Goal: Transaction & Acquisition: Purchase product/service

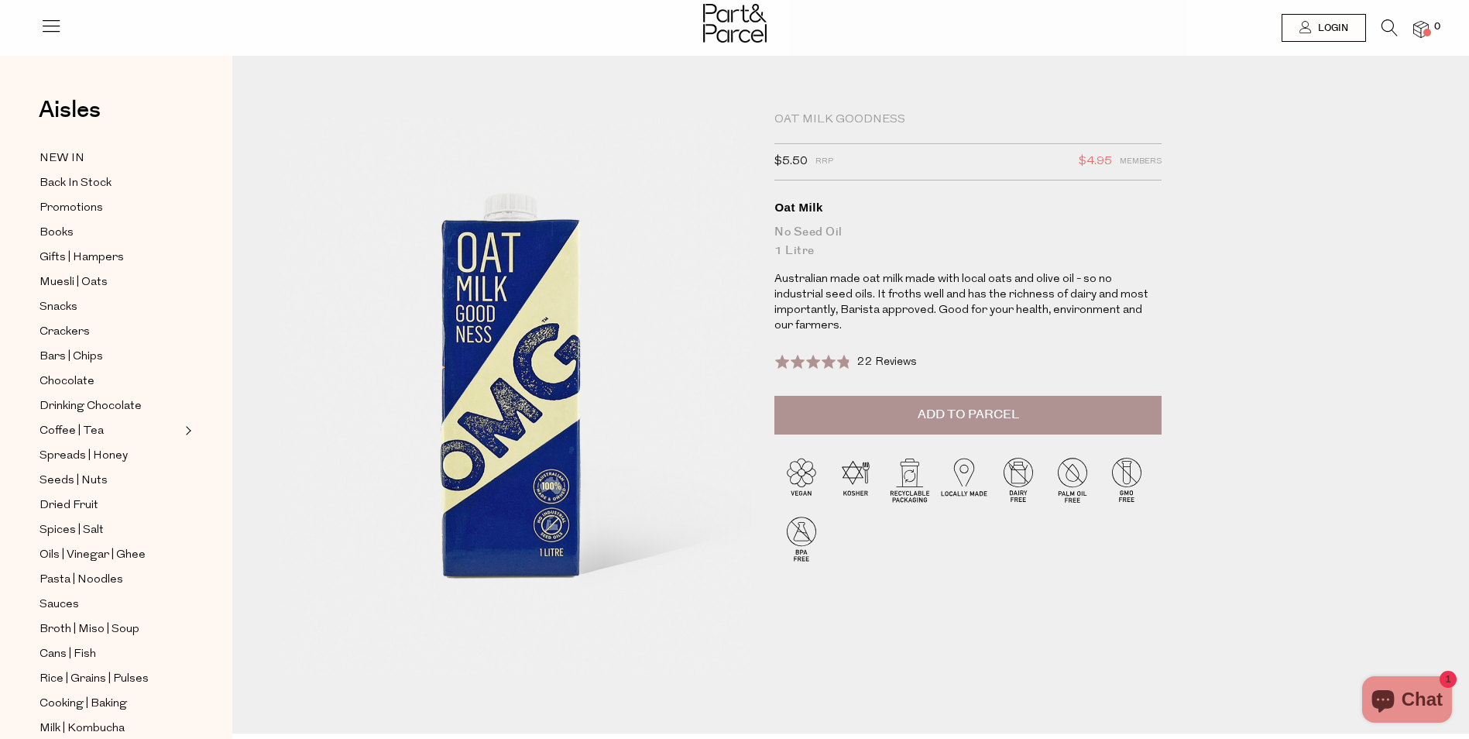
click at [897, 396] on button "Add to Parcel" at bounding box center [967, 415] width 387 height 39
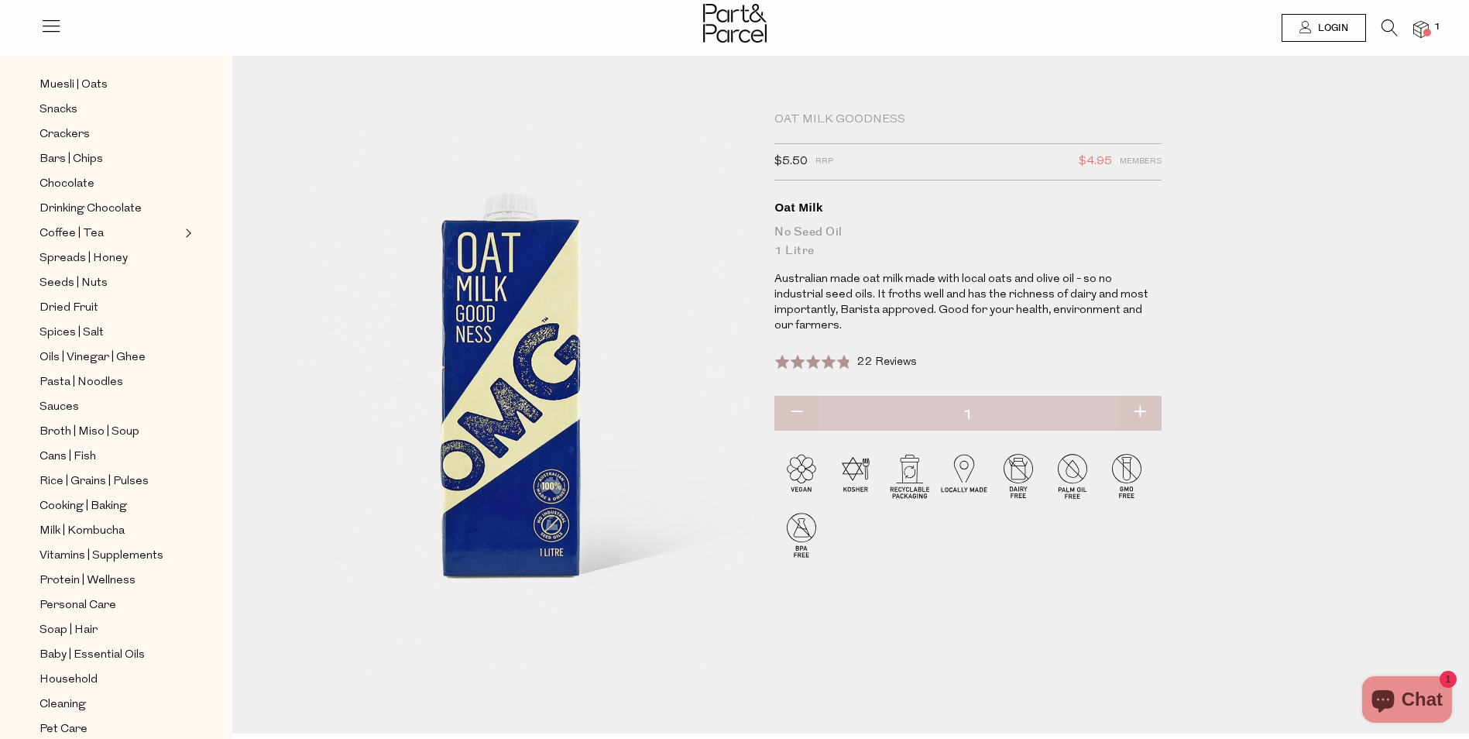
click at [1428, 29] on span at bounding box center [1427, 33] width 8 height 8
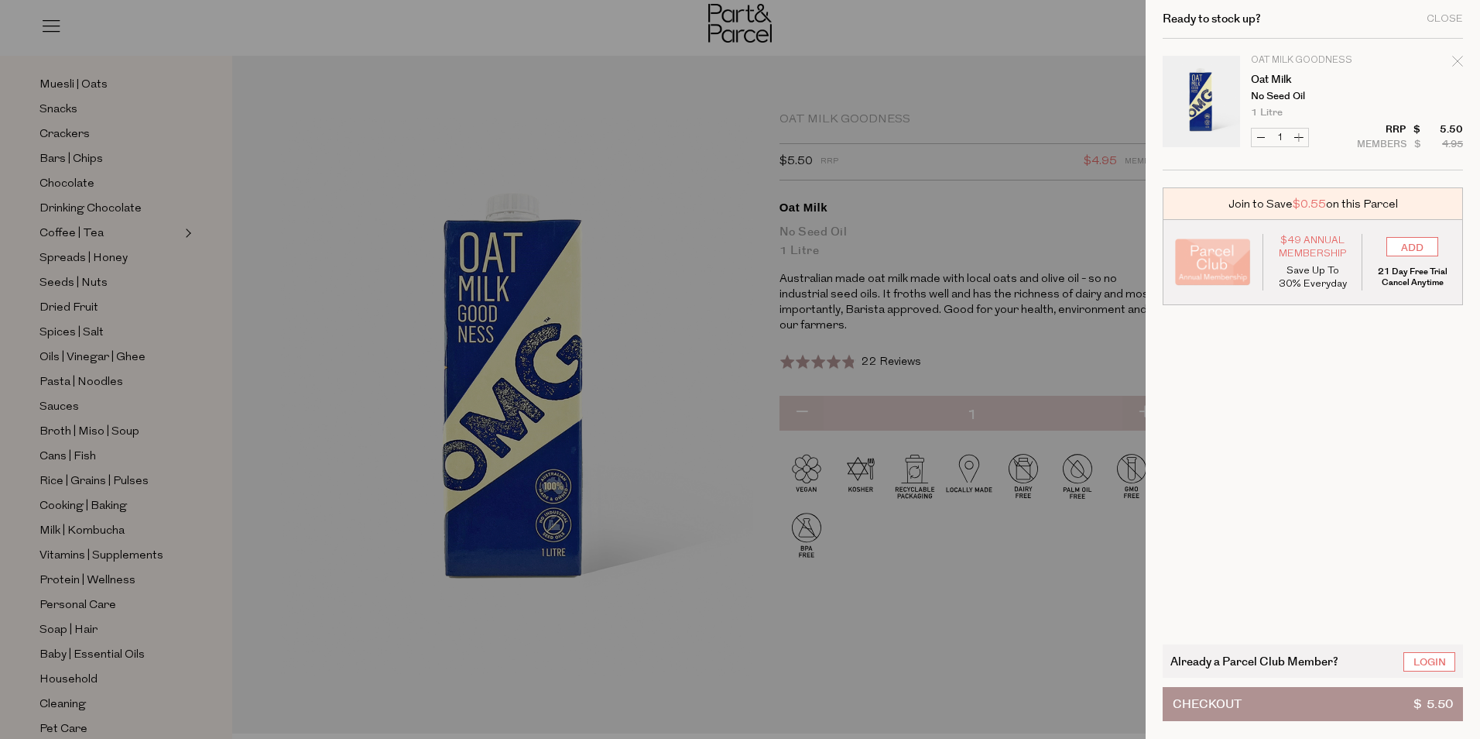
click at [1303, 139] on button "Increase Oat Milk" at bounding box center [1299, 138] width 19 height 18
type input "2"
click at [1303, 139] on form "Image Product Total Qty Oat Milk Goodness Oat Milk No Seed Oil 1 Litre 6 Per Or…" at bounding box center [1313, 105] width 300 height 132
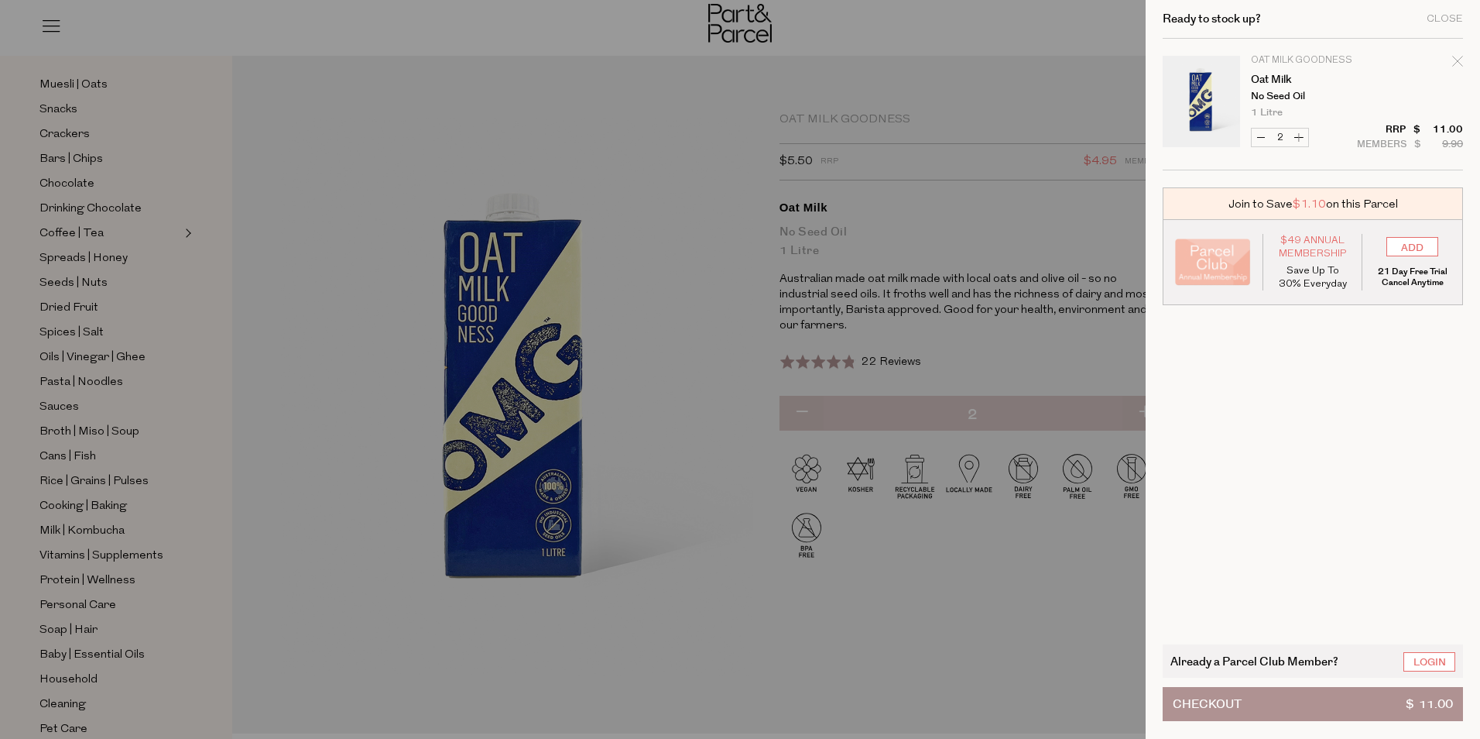
click at [1303, 139] on button "Increase Oat Milk" at bounding box center [1299, 138] width 19 height 18
type input "3"
click at [1303, 139] on form "Image Product Total Qty Oat Milk Goodness Oat Milk No Seed Oil 1 Litre 6 Per Or…" at bounding box center [1313, 105] width 300 height 132
click at [1301, 134] on button "Increase Oat Milk" at bounding box center [1299, 138] width 19 height 18
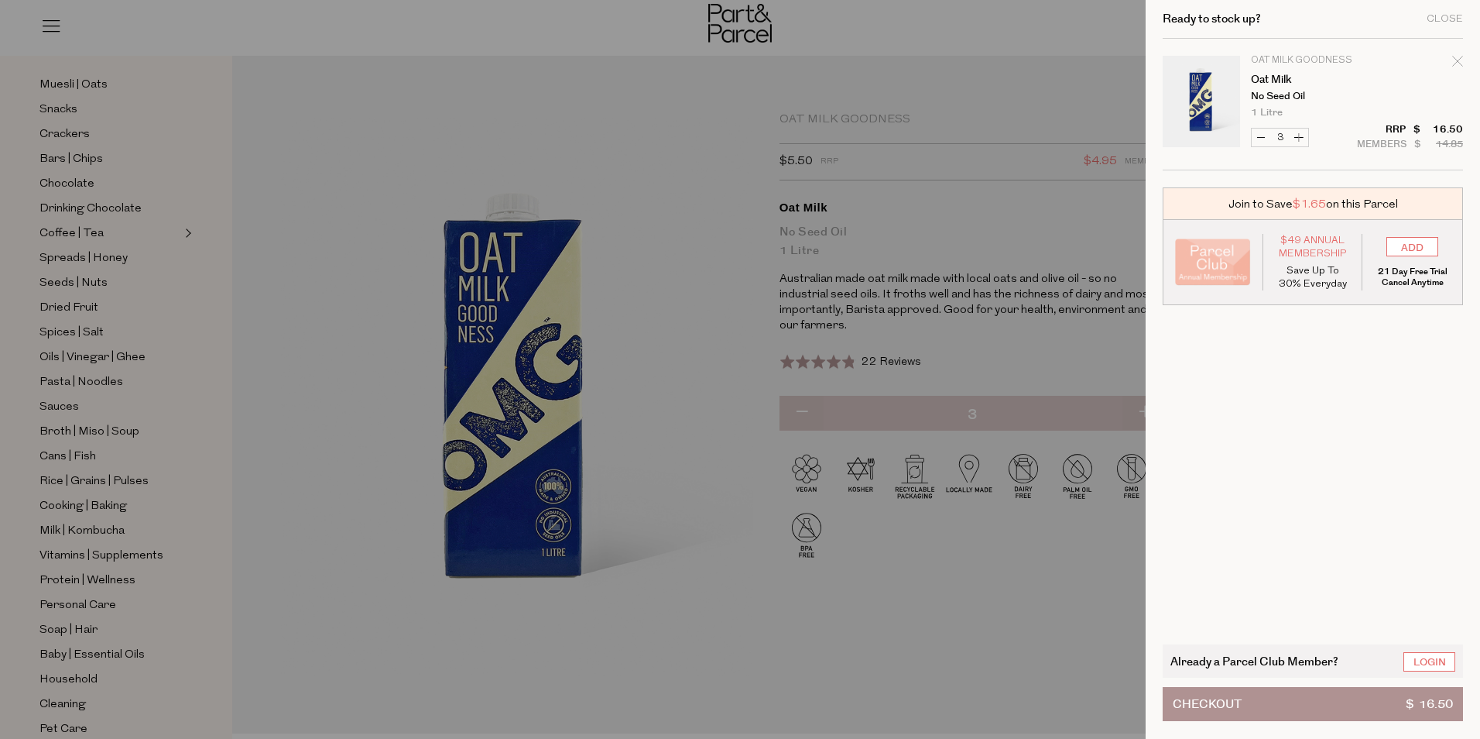
type input "4"
click at [1298, 135] on button "Increase Oat Milk" at bounding box center [1299, 138] width 19 height 18
type input "5"
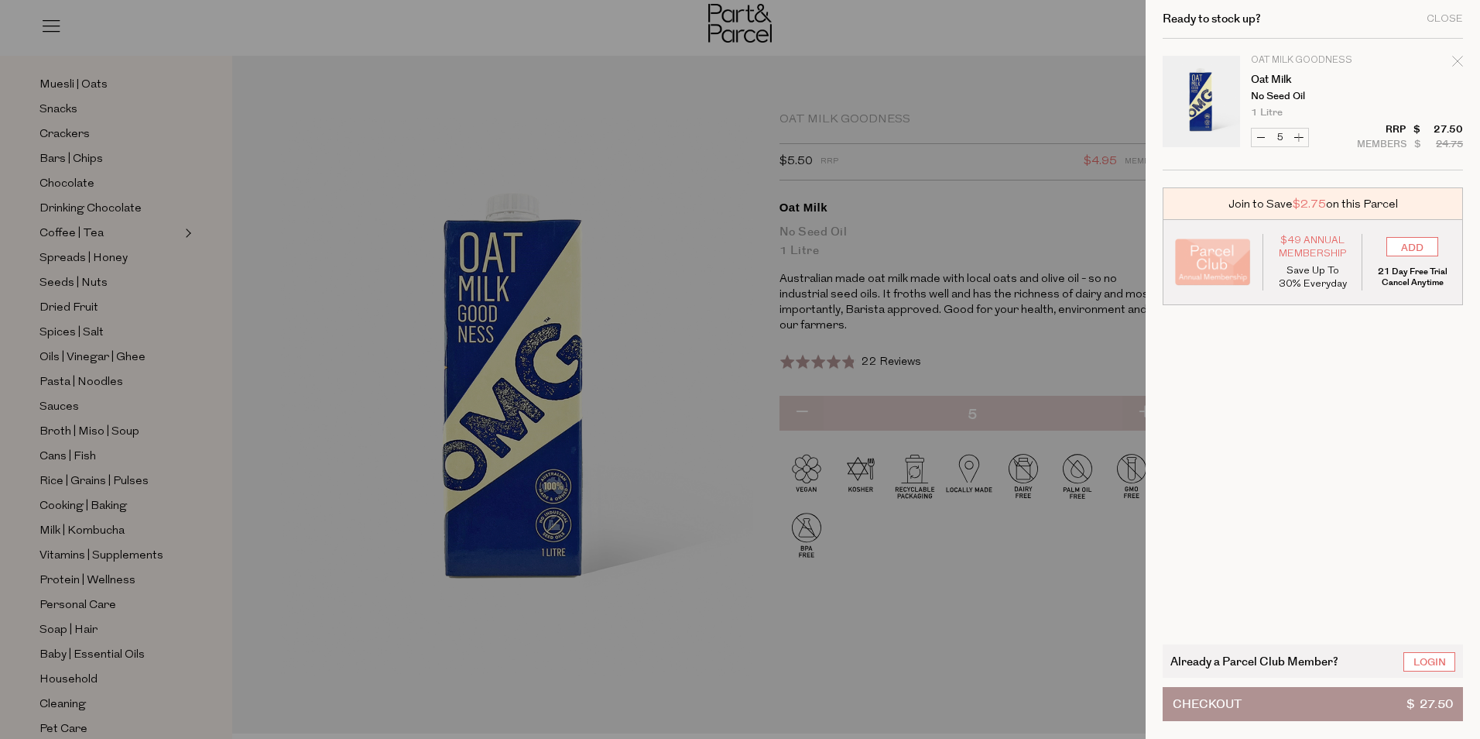
click at [1298, 135] on button "Increase Oat Milk" at bounding box center [1299, 138] width 19 height 18
type input "6"
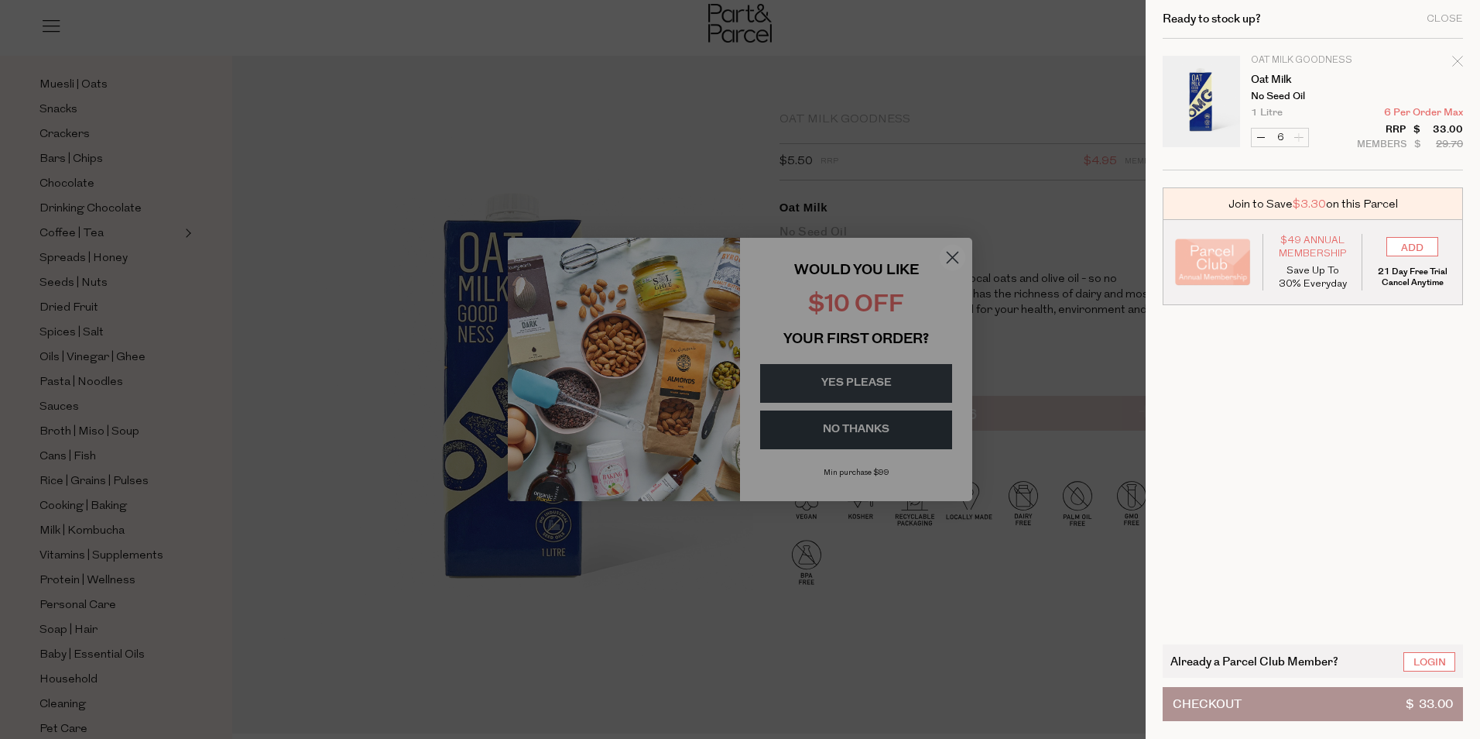
click at [887, 393] on div at bounding box center [740, 369] width 1480 height 739
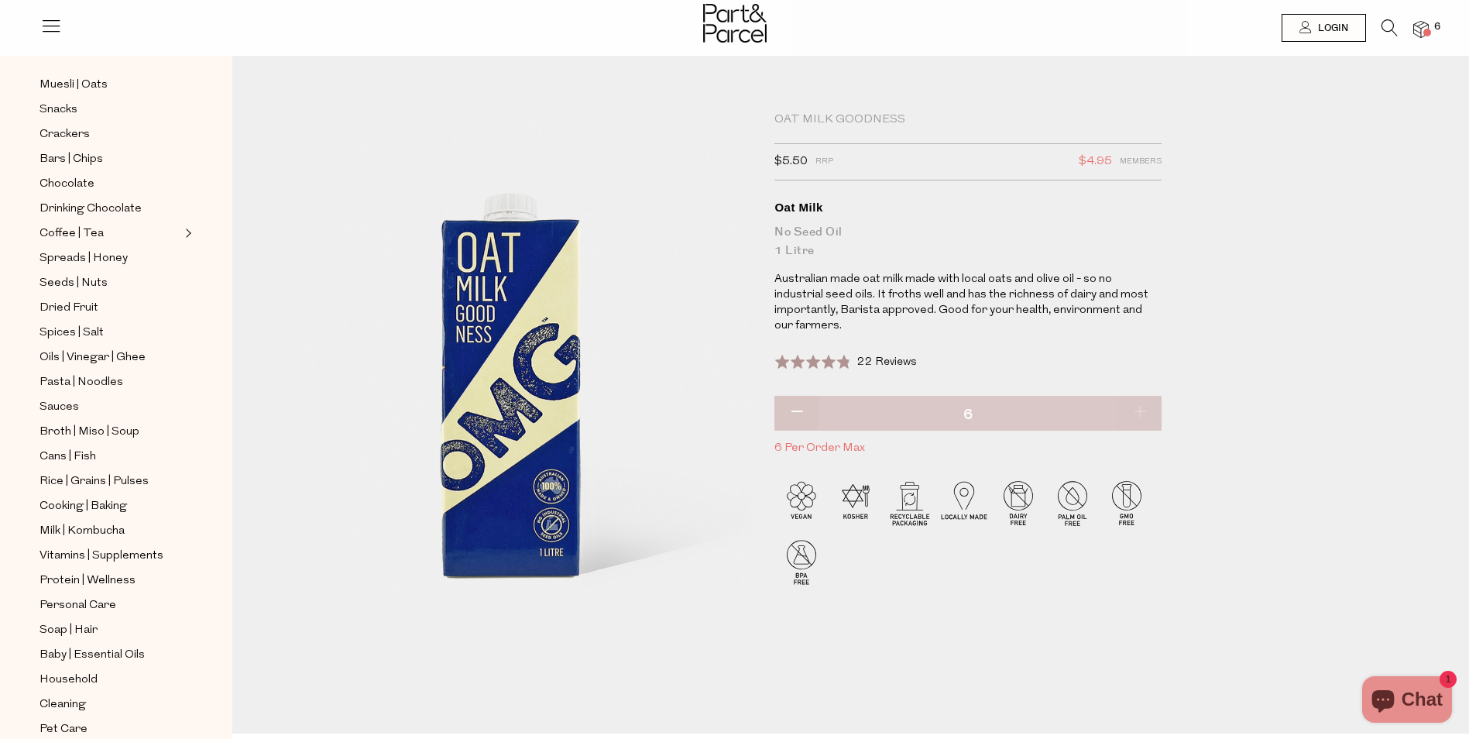
click at [1424, 33] on span at bounding box center [1427, 33] width 8 height 8
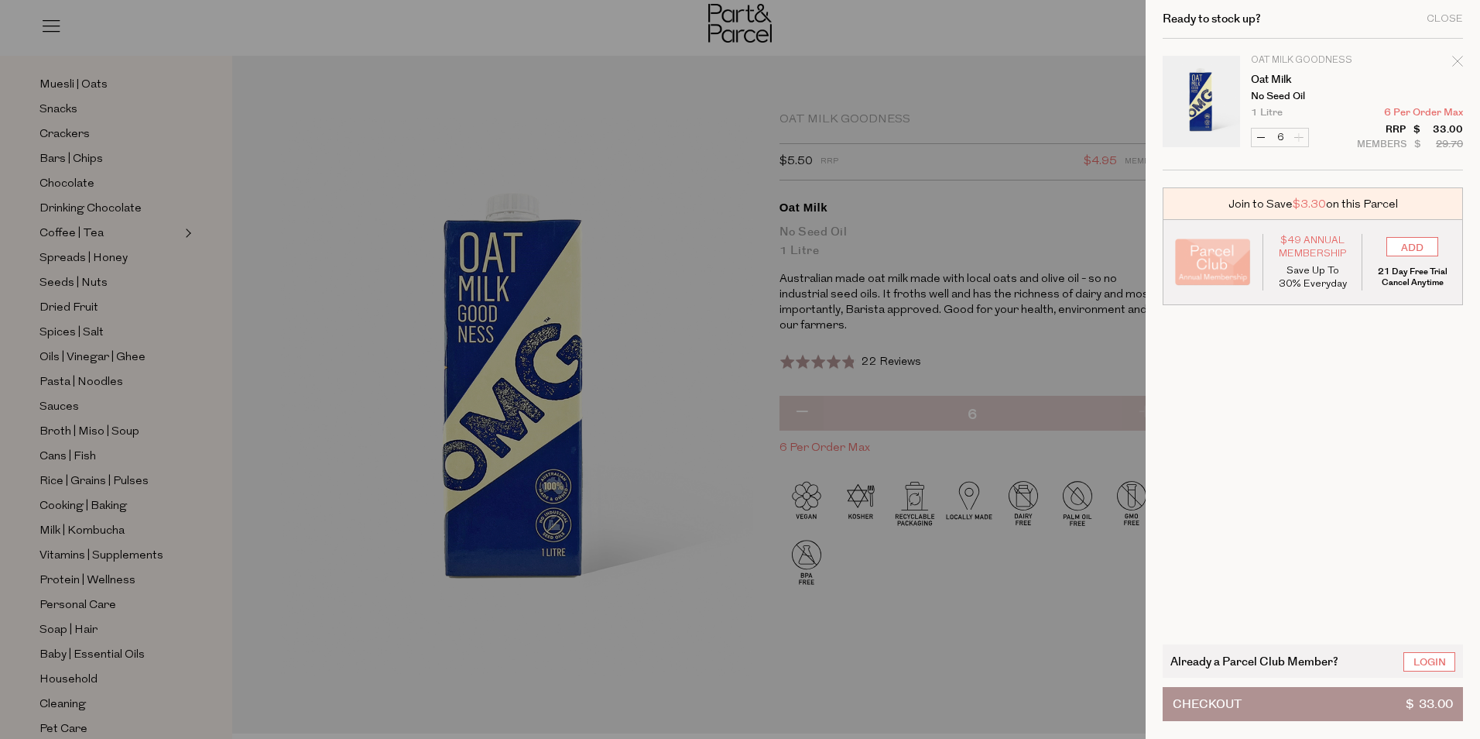
drag, startPoint x: 1458, startPoint y: 62, endPoint x: 1448, endPoint y: 67, distance: 10.4
click at [1458, 63] on icon "Remove Oat Milk" at bounding box center [1457, 61] width 11 height 11
type input "Add Membership"
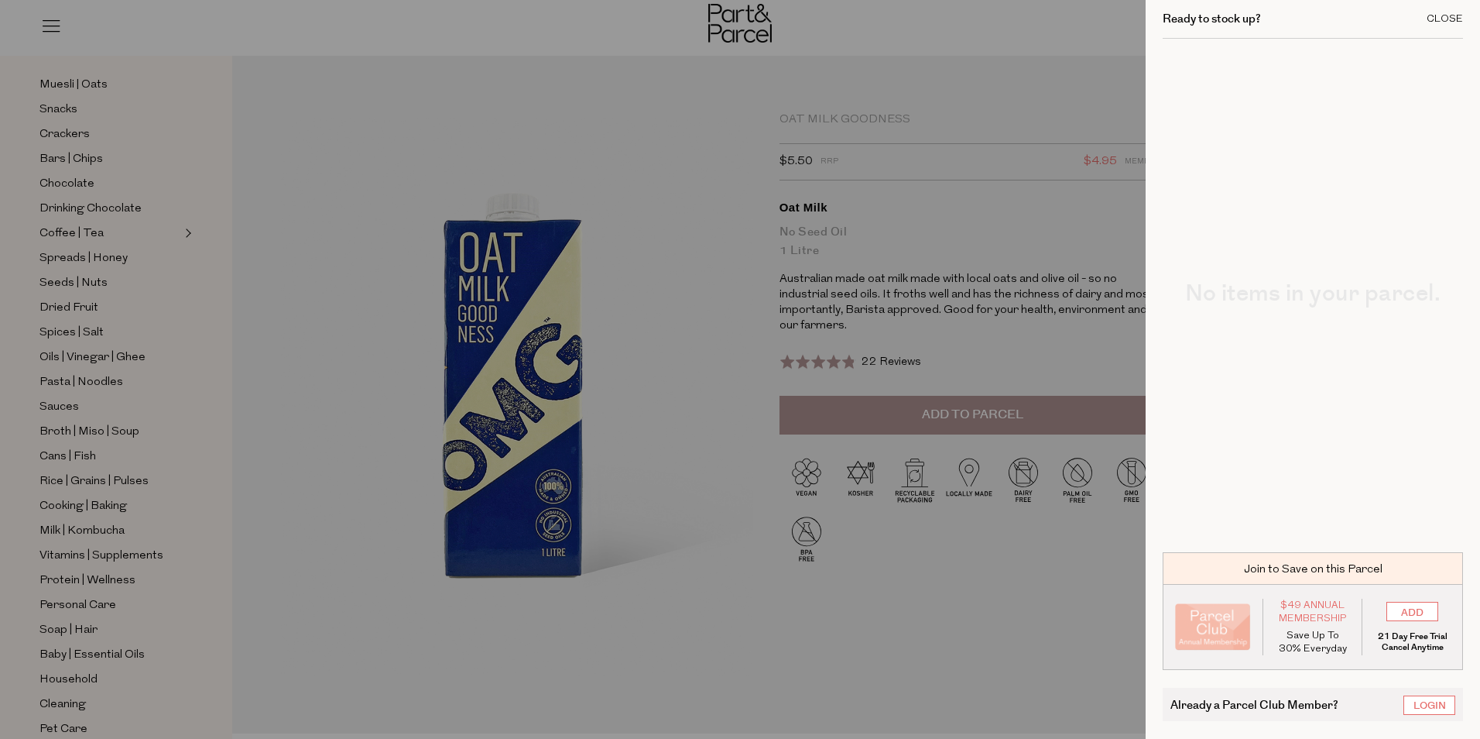
click at [1433, 18] on div "Close" at bounding box center [1445, 19] width 36 height 10
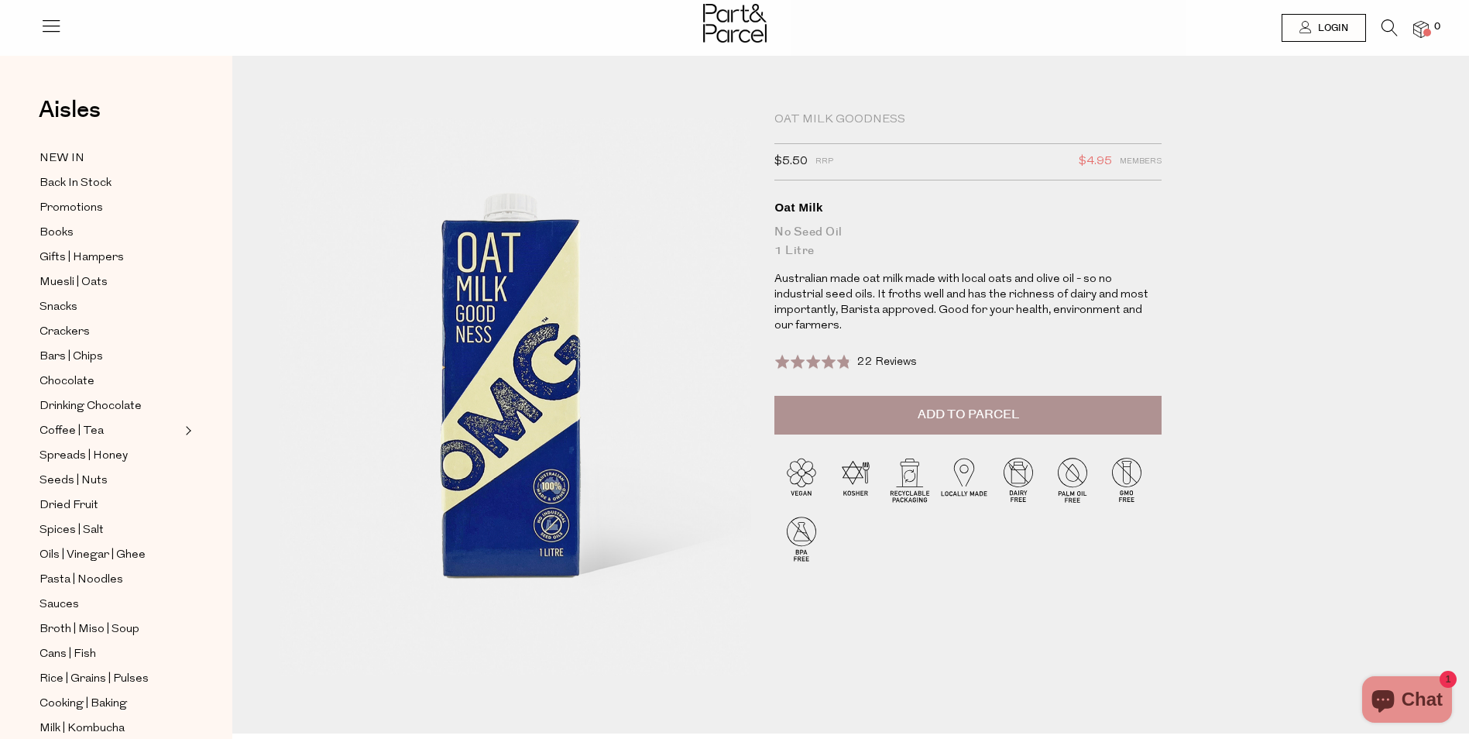
click at [47, 36] on icon at bounding box center [51, 26] width 22 height 22
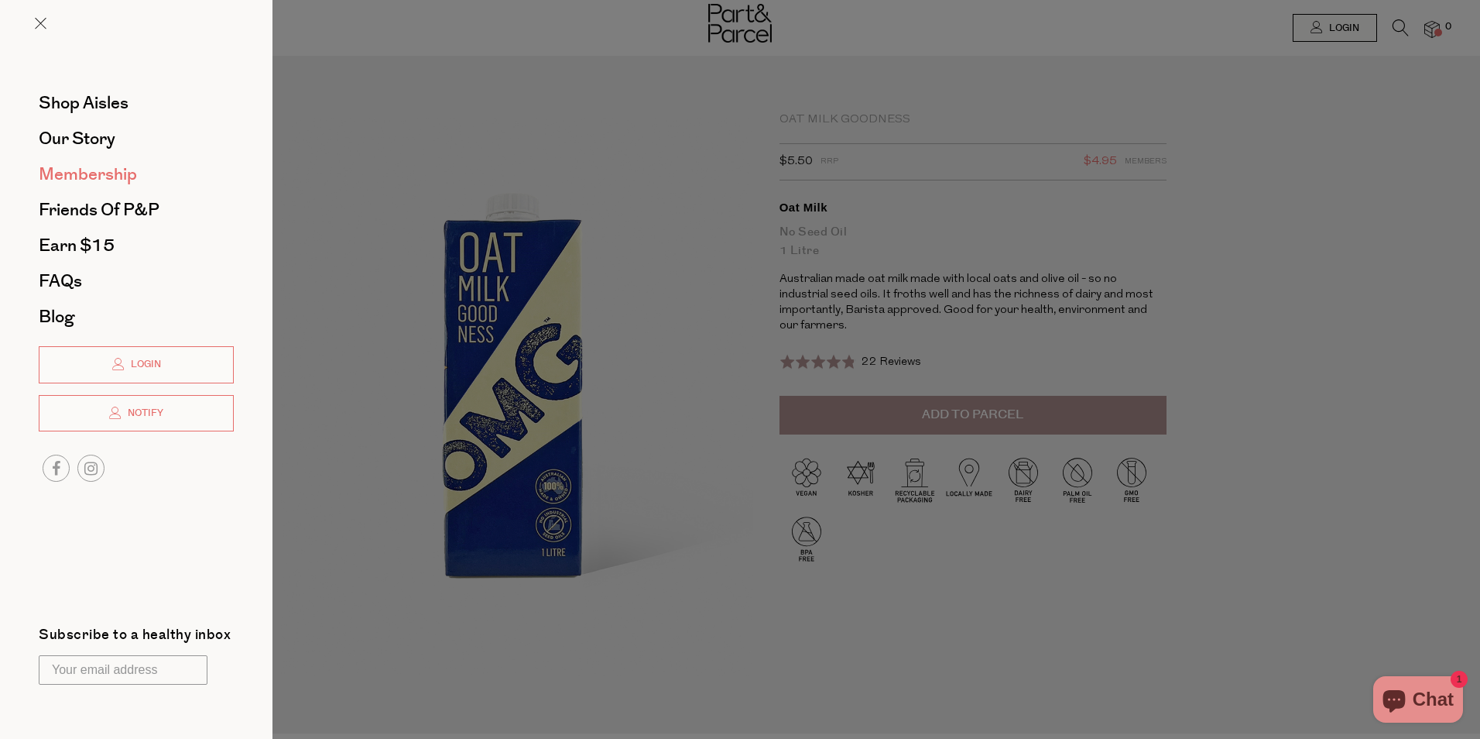
click at [74, 172] on span "Membership" at bounding box center [88, 174] width 98 height 25
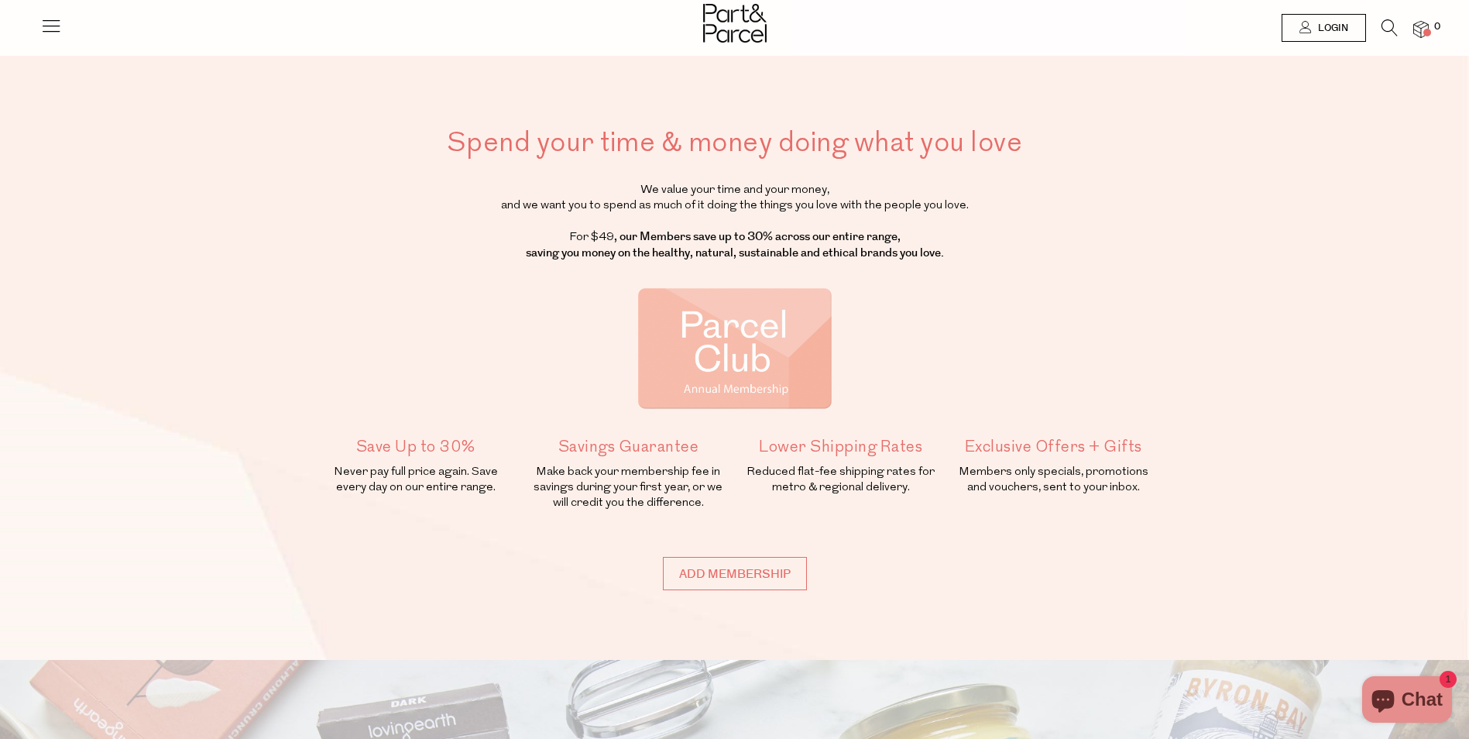
click at [43, 22] on icon at bounding box center [51, 26] width 22 height 22
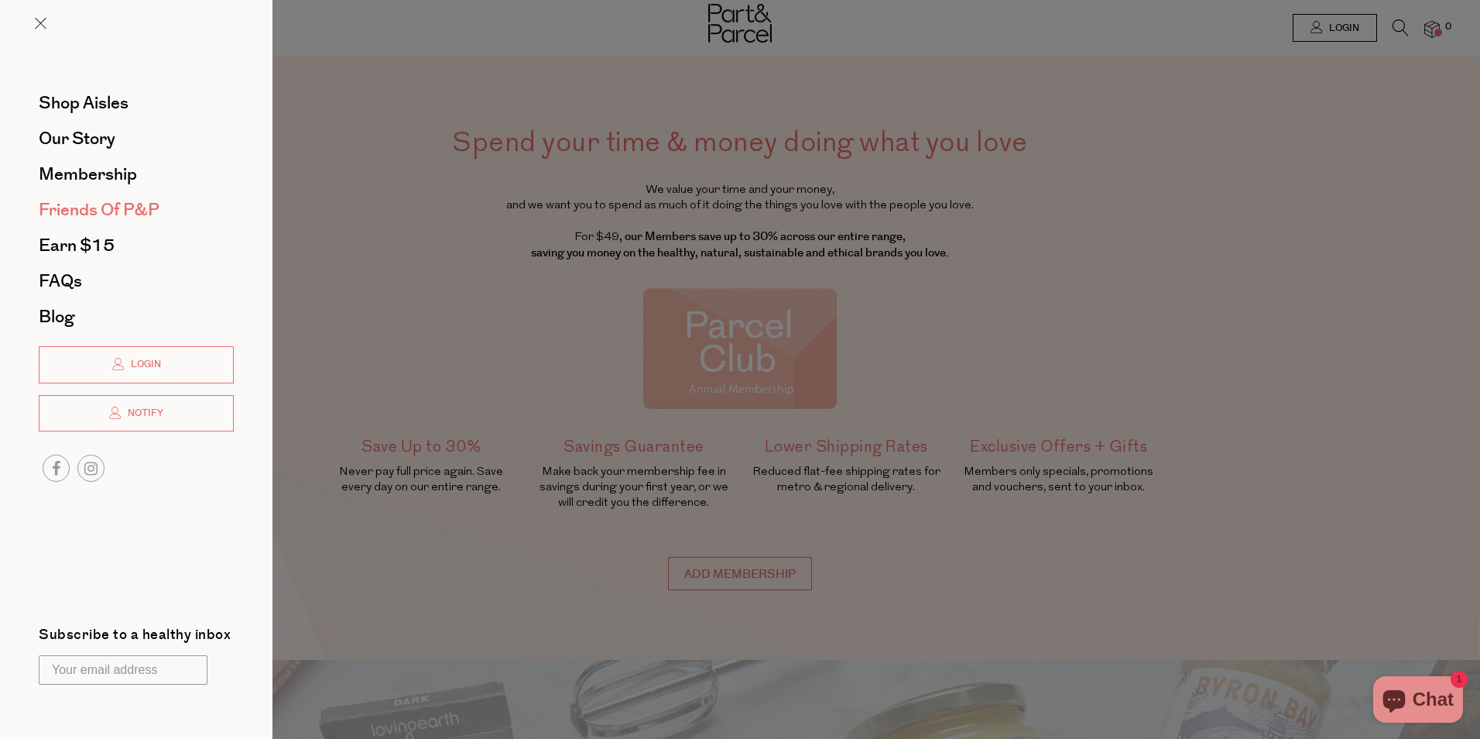
click at [87, 210] on span "Friends of P&P" at bounding box center [99, 209] width 121 height 25
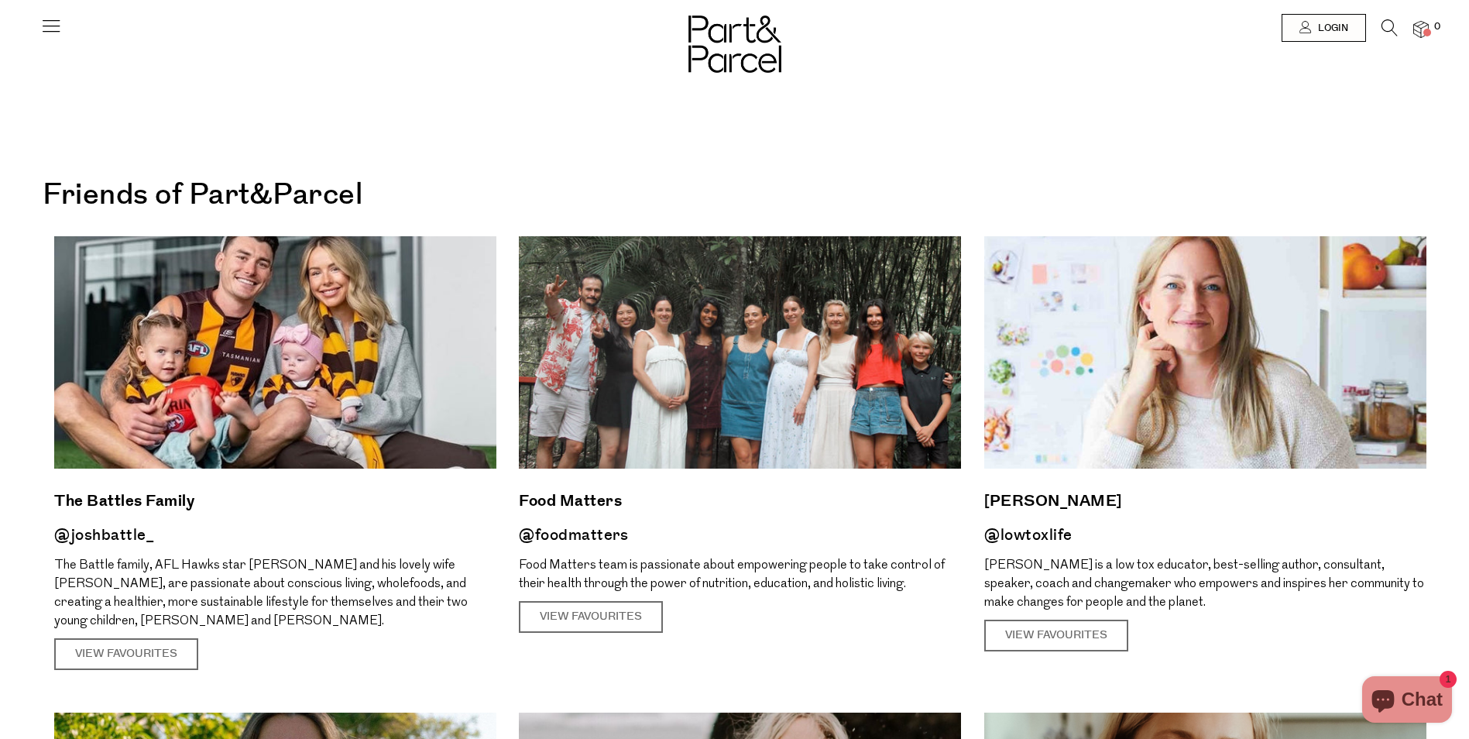
click at [52, 28] on icon at bounding box center [51, 26] width 22 height 22
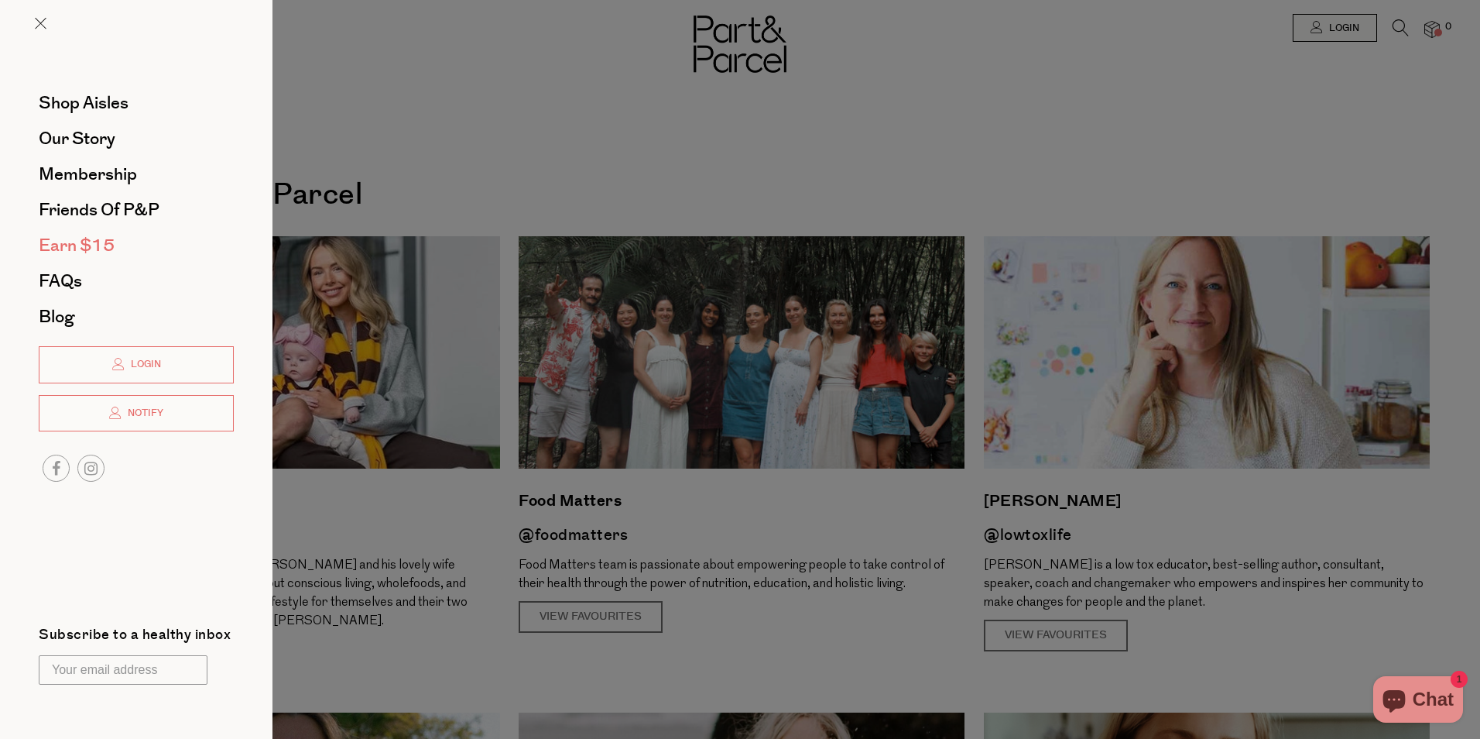
click at [70, 244] on span "Earn $15" at bounding box center [77, 245] width 76 height 25
